Goal: Understand process/instructions: Learn about a topic

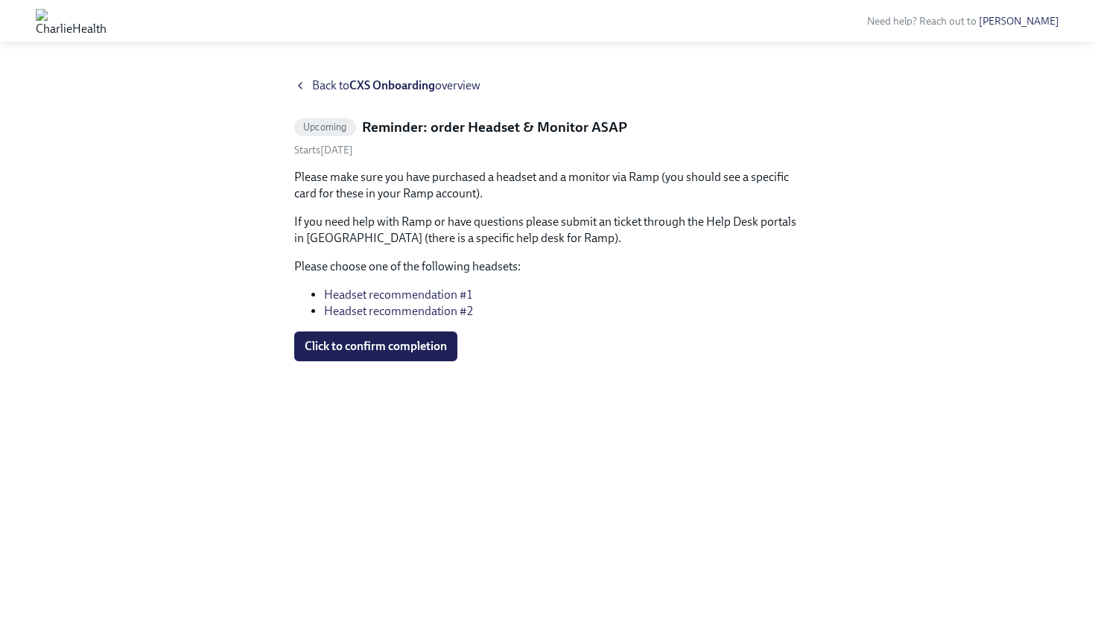
click at [398, 293] on link "Headset recommendation #1" at bounding box center [398, 294] width 148 height 14
click at [356, 312] on link "Headset recommendation #2" at bounding box center [398, 311] width 149 height 14
click at [416, 295] on link "Headset recommendation #1" at bounding box center [398, 294] width 148 height 14
click at [302, 87] on icon at bounding box center [300, 86] width 12 height 12
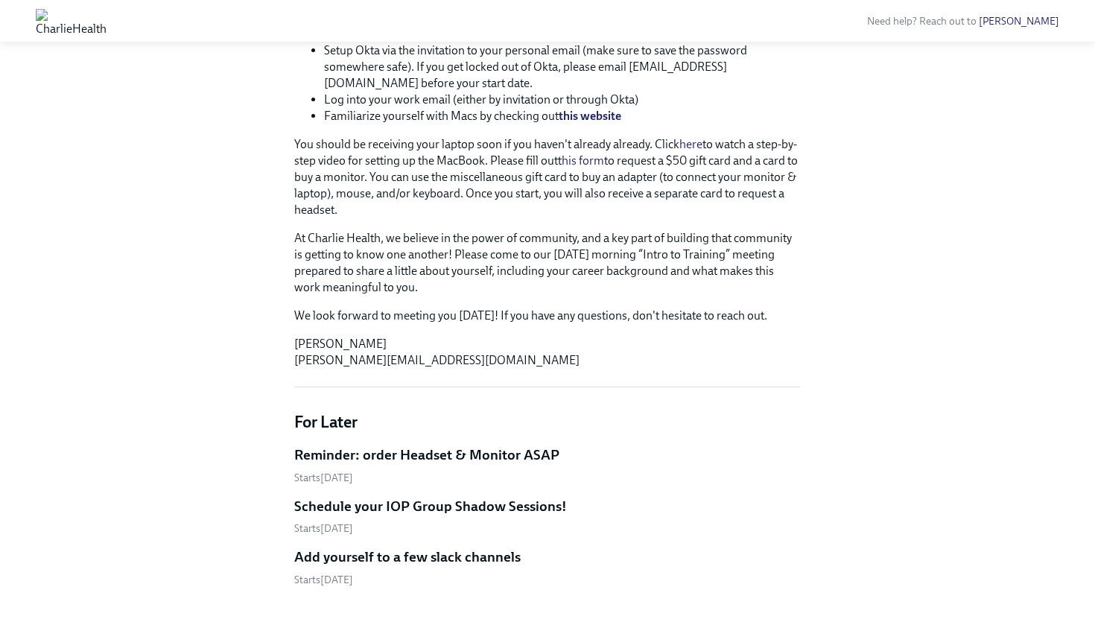
scroll to position [538, 0]
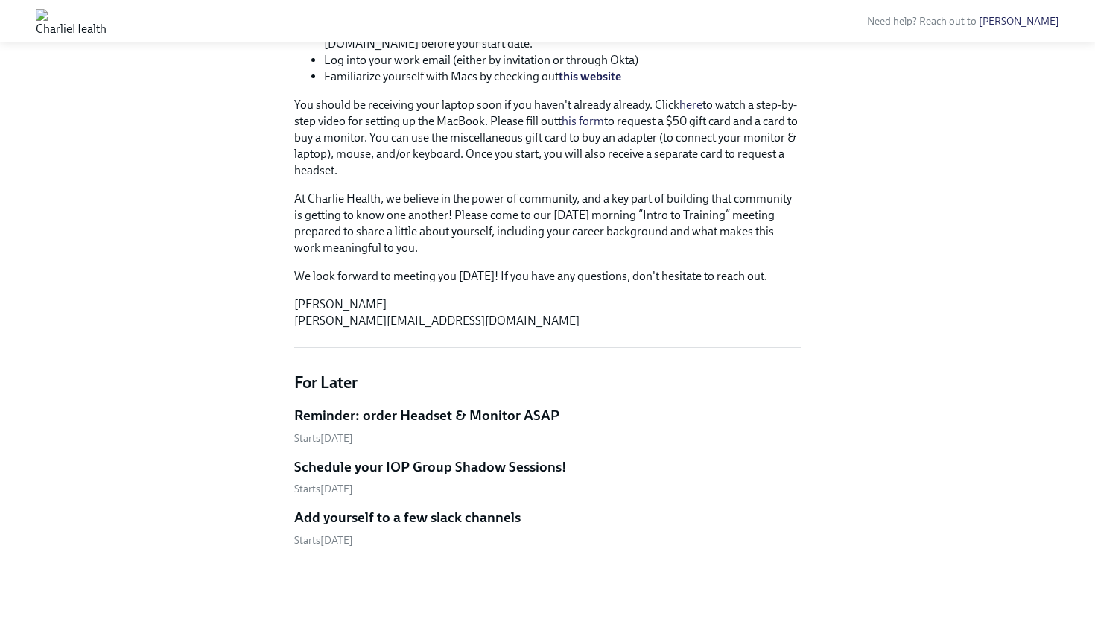
click at [500, 416] on h5 "Reminder: order Headset & Monitor ASAP" at bounding box center [426, 415] width 265 height 19
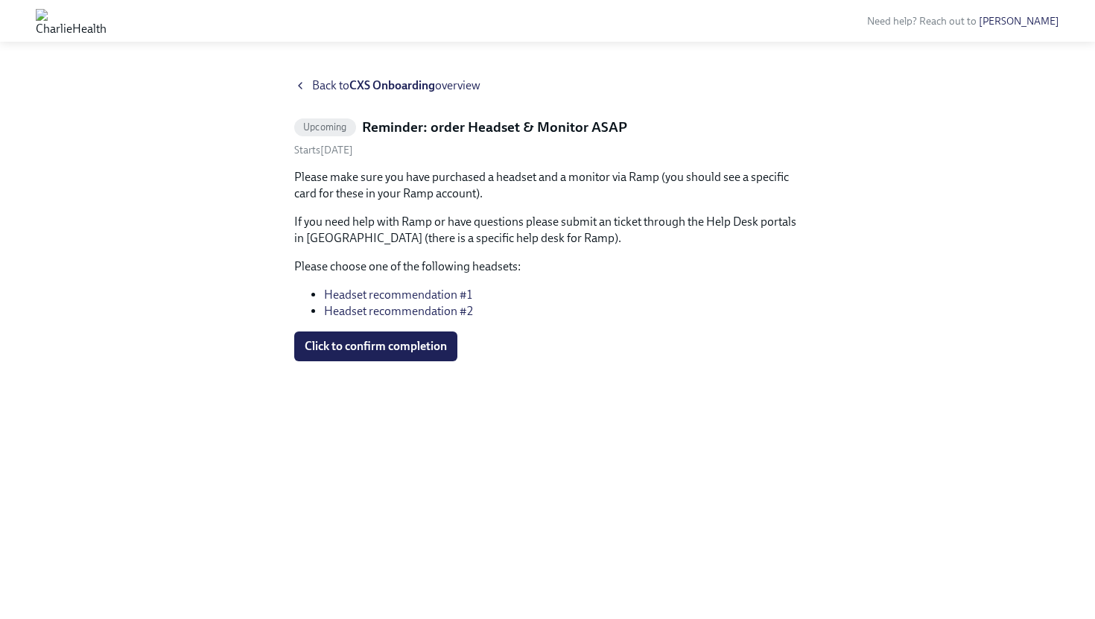
click at [306, 85] on div "Back to CXS Onboarding overview" at bounding box center [547, 85] width 506 height 16
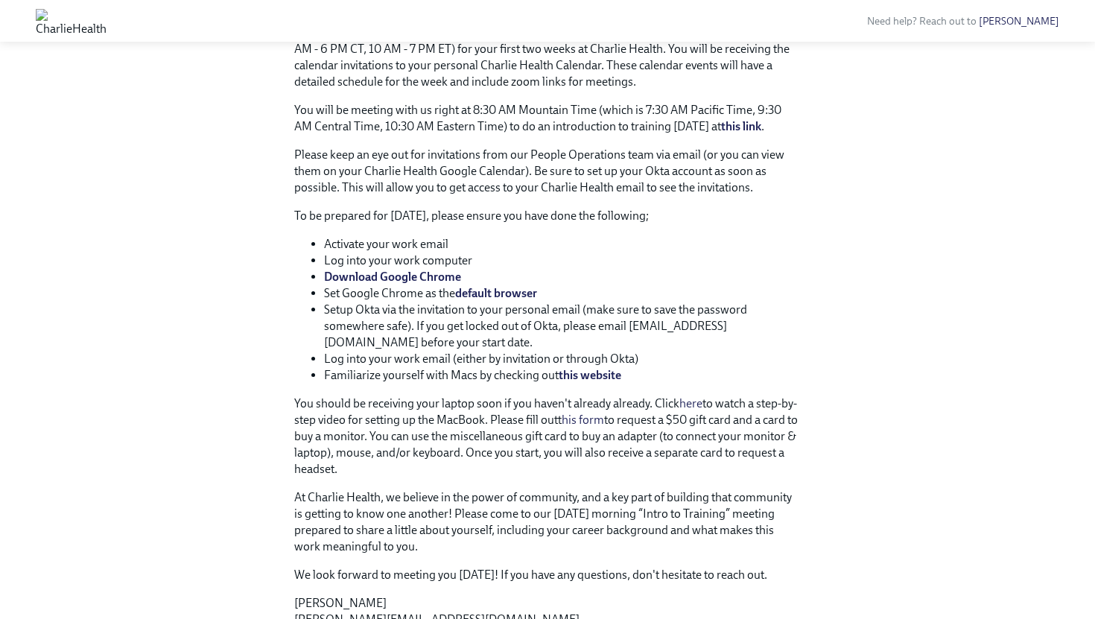
scroll to position [538, 0]
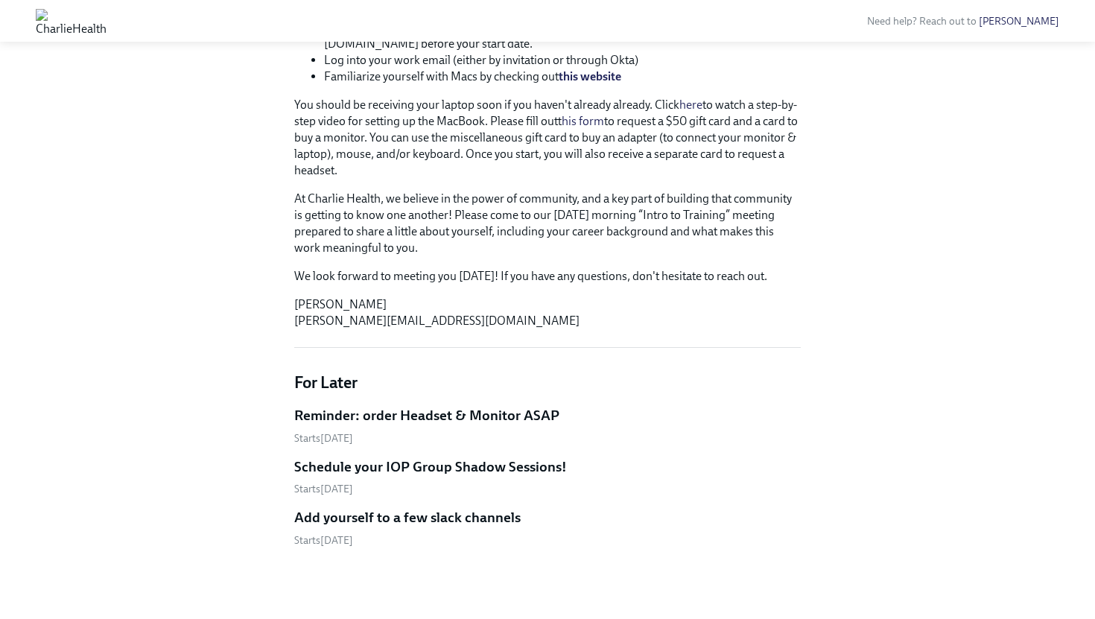
click at [525, 415] on h5 "Reminder: order Headset & Monitor ASAP" at bounding box center [426, 415] width 265 height 19
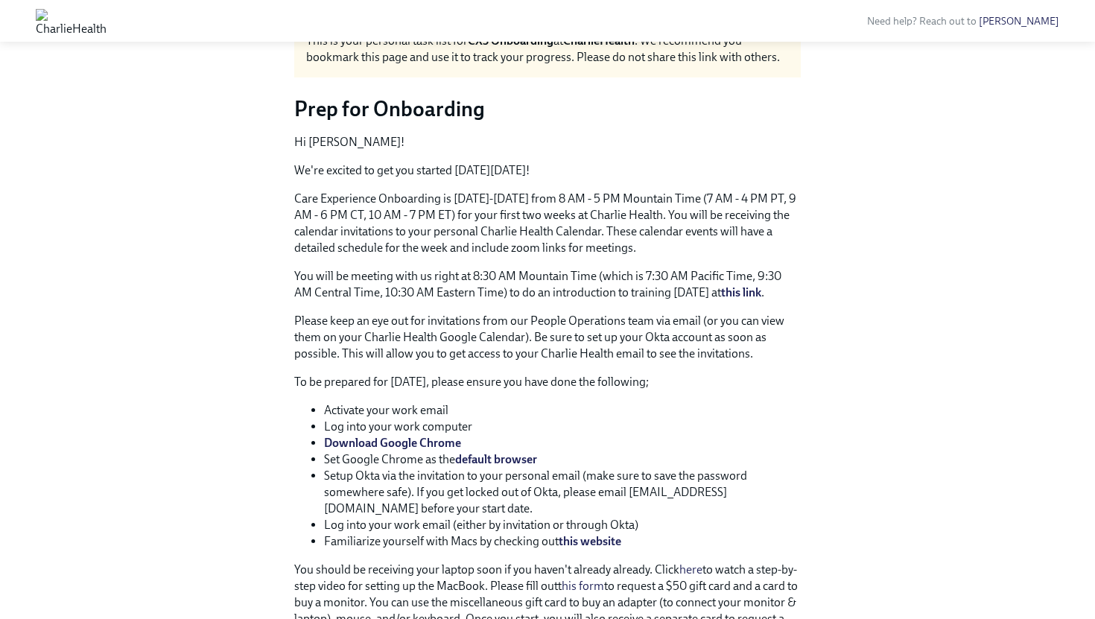
scroll to position [74, 0]
